Goal: Information Seeking & Learning: Learn about a topic

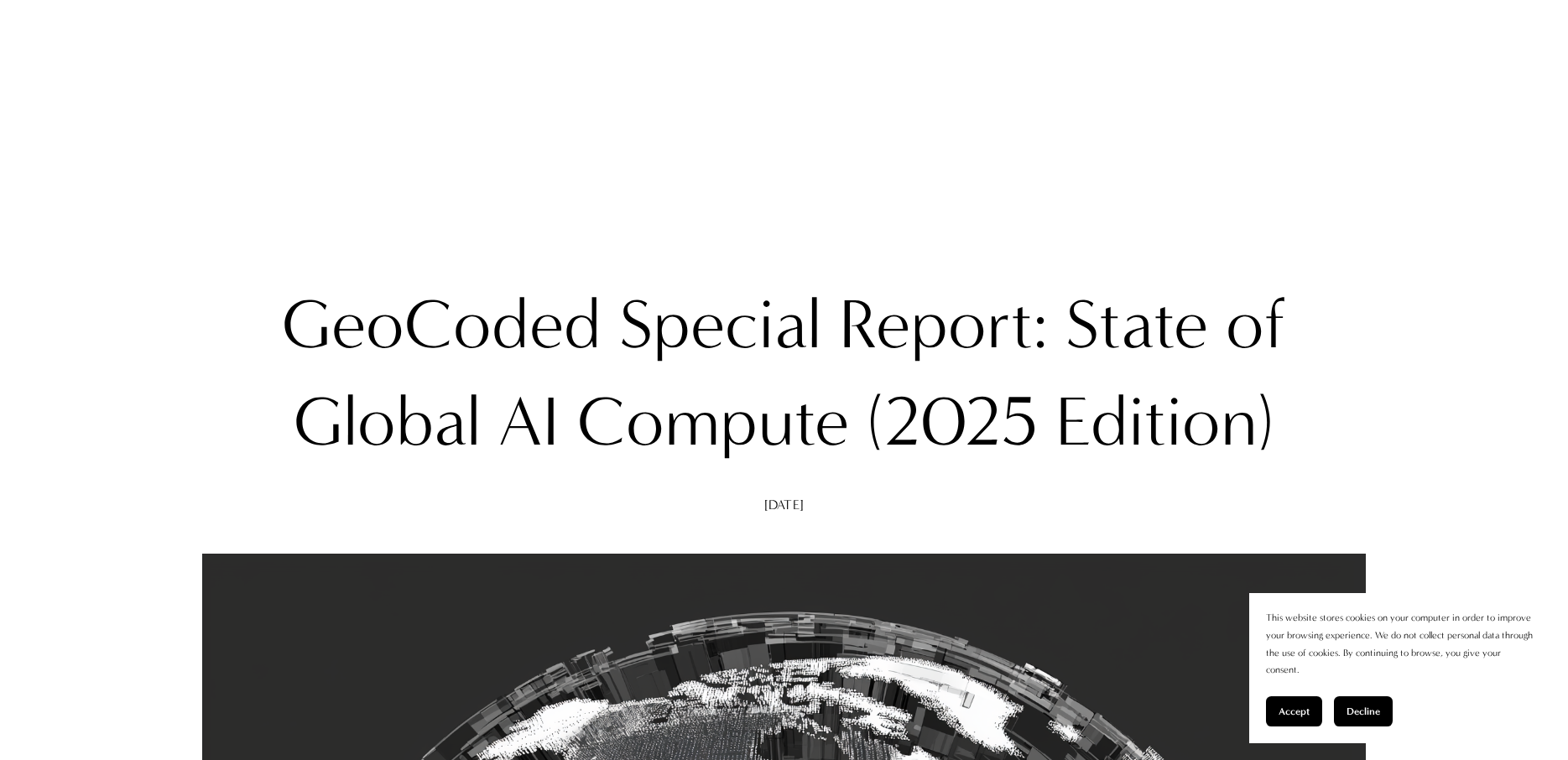
scroll to position [10118, 0]
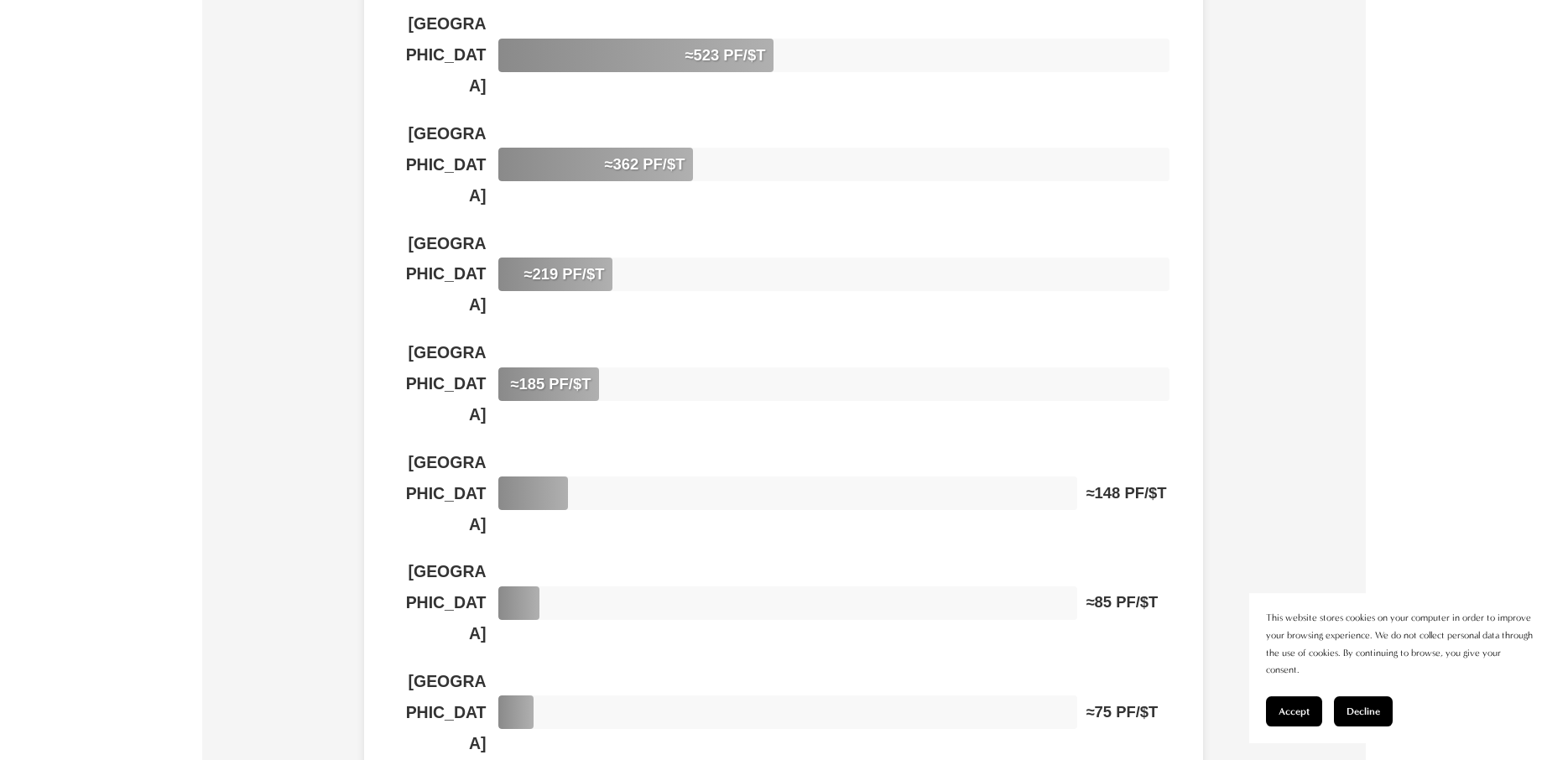
drag, startPoint x: 860, startPoint y: 172, endPoint x: 988, endPoint y: 172, distance: 128.0
drag, startPoint x: 866, startPoint y: 173, endPoint x: 883, endPoint y: 172, distance: 17.0
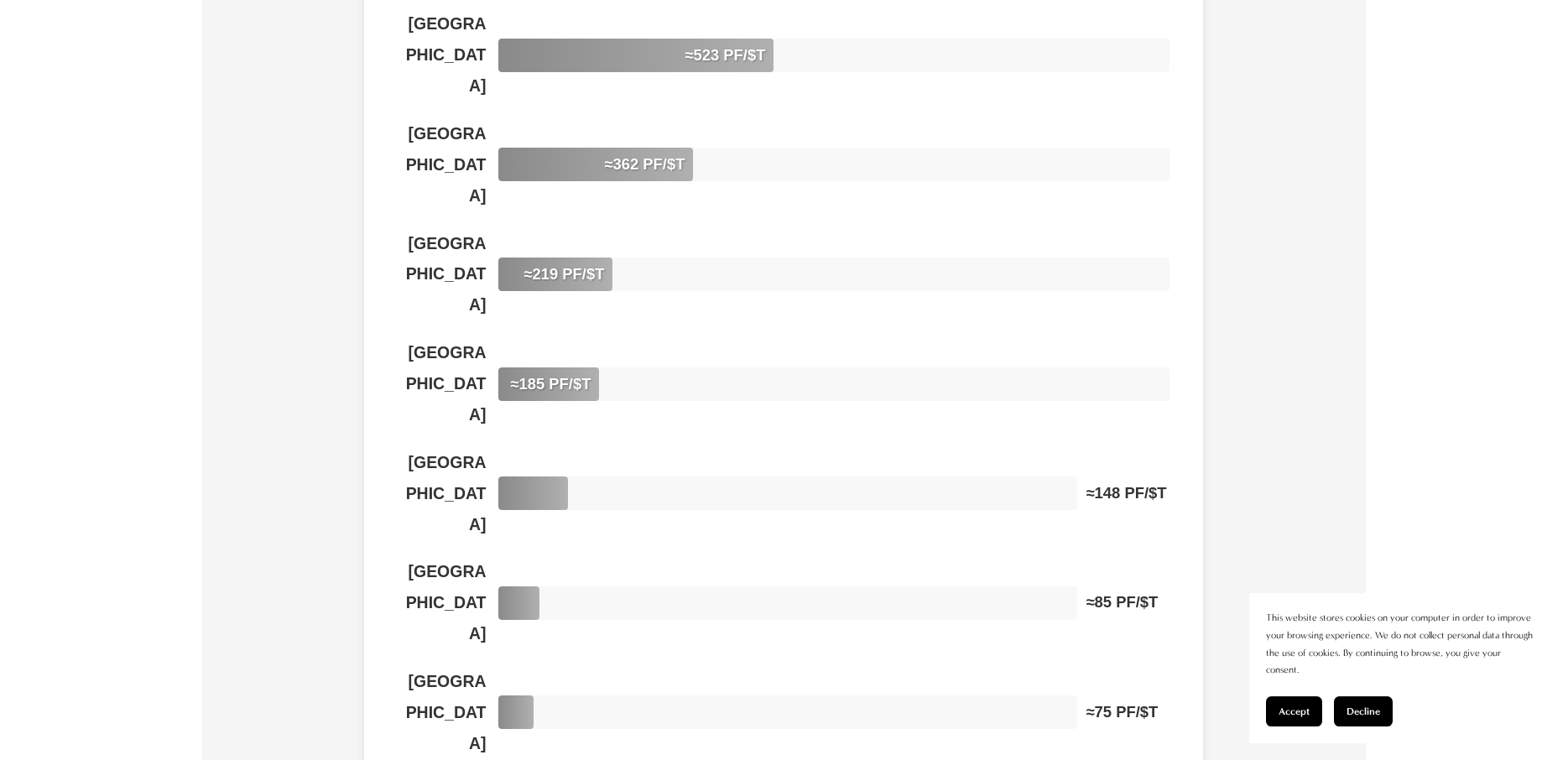
drag, startPoint x: 858, startPoint y: 176, endPoint x: 981, endPoint y: 179, distance: 123.0
drag, startPoint x: 991, startPoint y: 179, endPoint x: 1093, endPoint y: 175, distance: 102.1
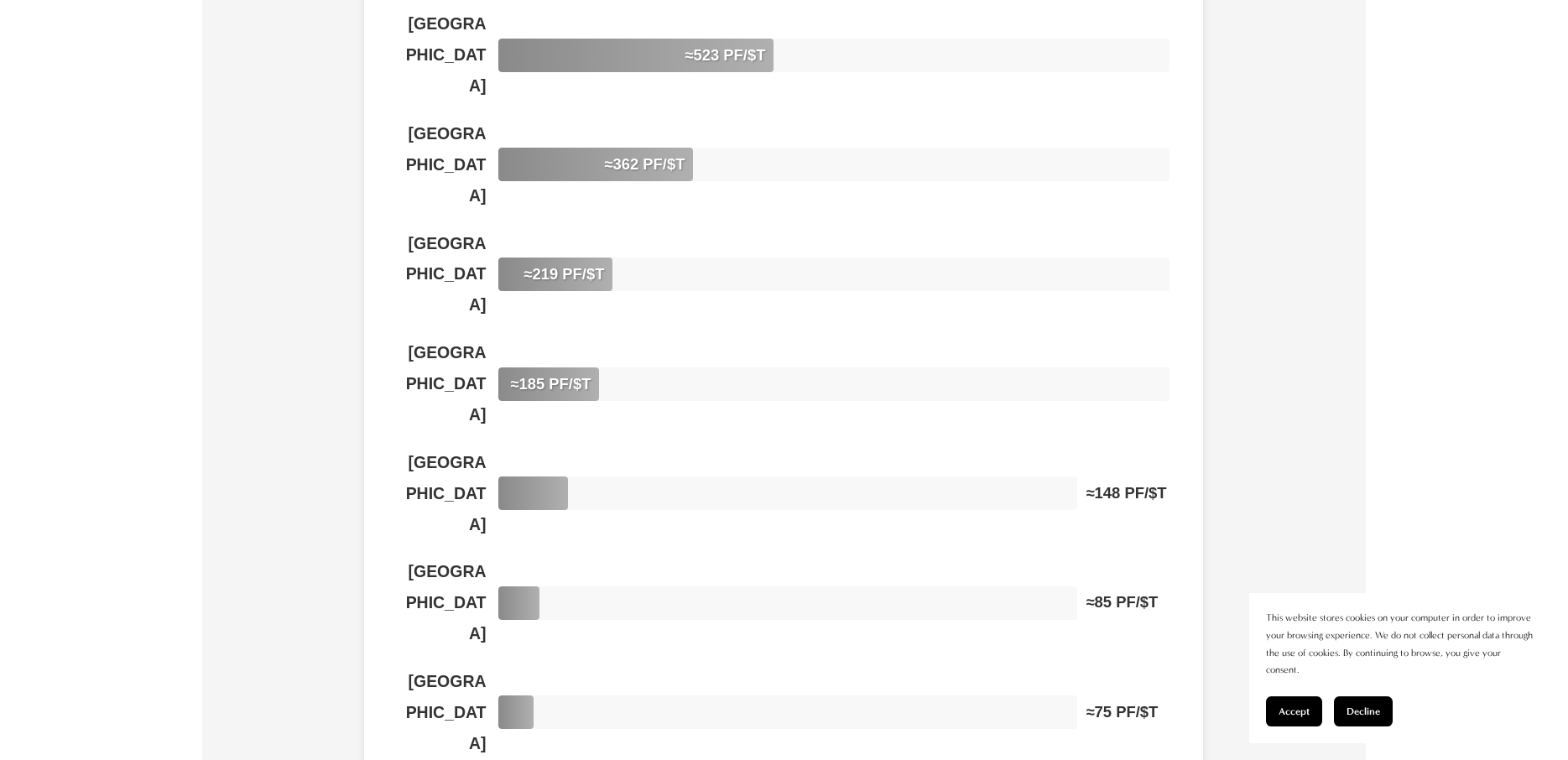
scroll to position [9937, 0]
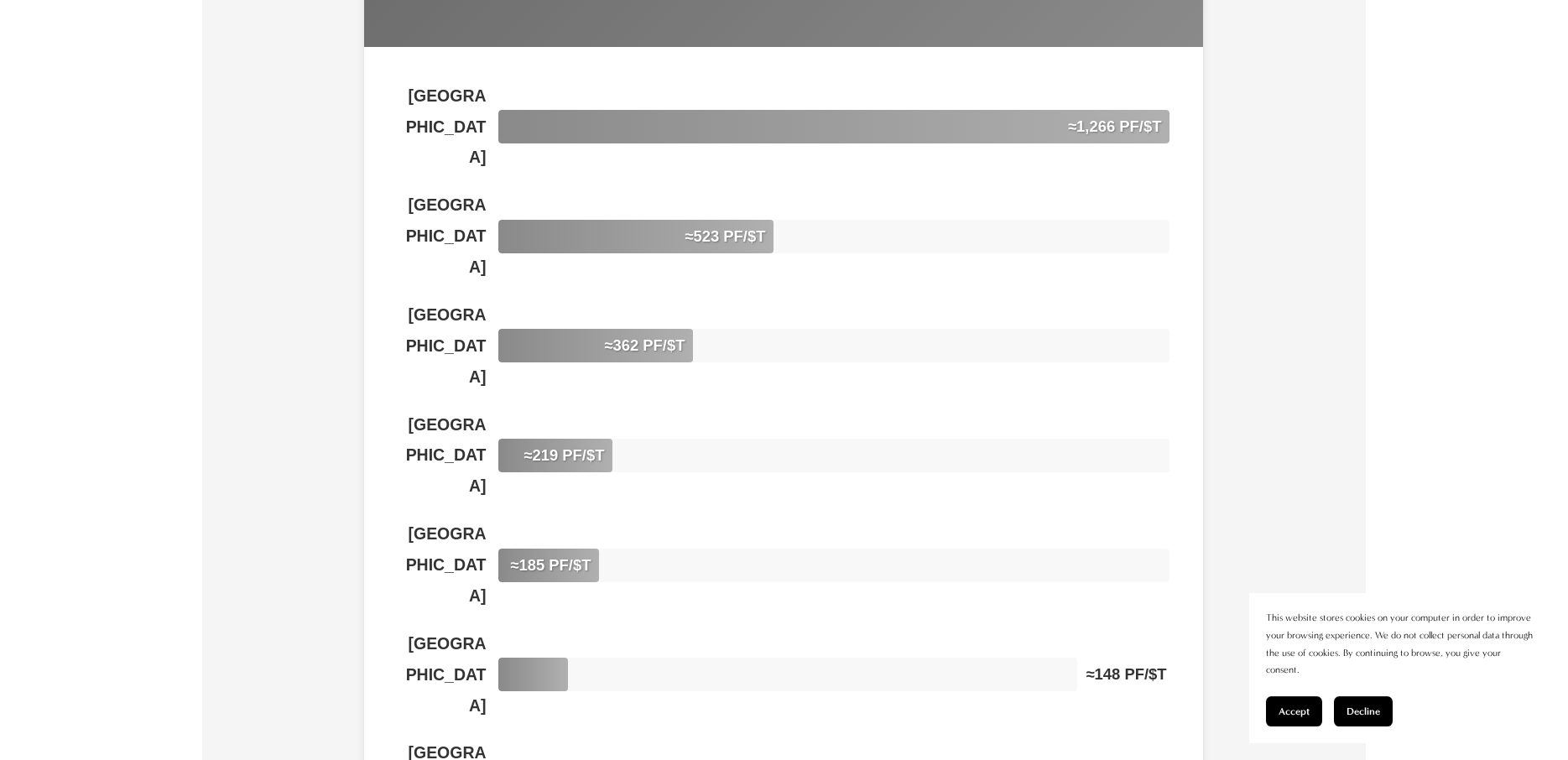
drag, startPoint x: 1113, startPoint y: 356, endPoint x: 1305, endPoint y: 363, distance: 192.1
drag, startPoint x: 393, startPoint y: 387, endPoint x: 499, endPoint y: 391, distance: 106.1
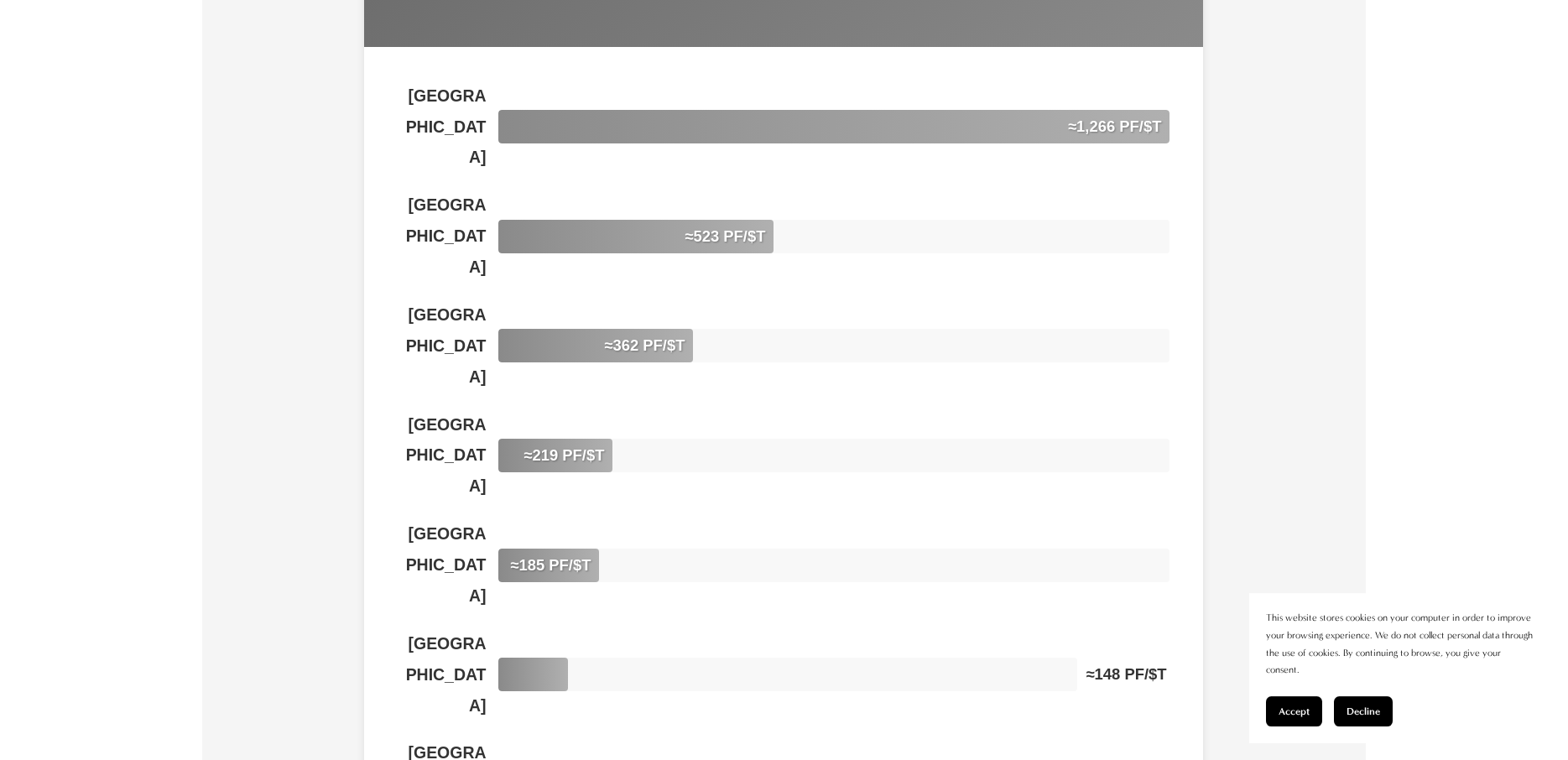
drag, startPoint x: 380, startPoint y: 390, endPoint x: 521, endPoint y: 393, distance: 141.0
drag, startPoint x: 200, startPoint y: 387, endPoint x: 353, endPoint y: 386, distance: 153.0
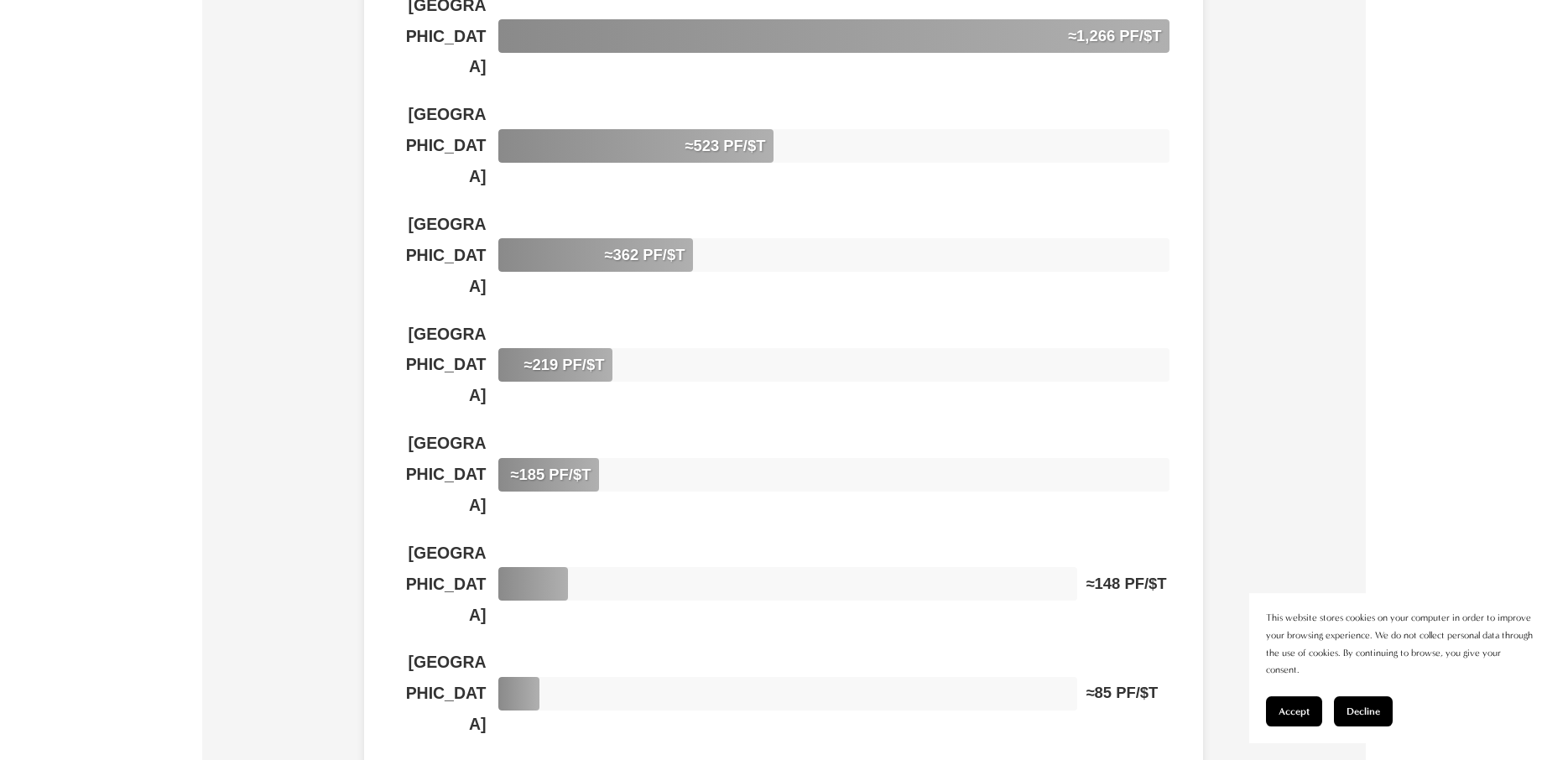
scroll to position [10208, 0]
